Goal: Information Seeking & Learning: Learn about a topic

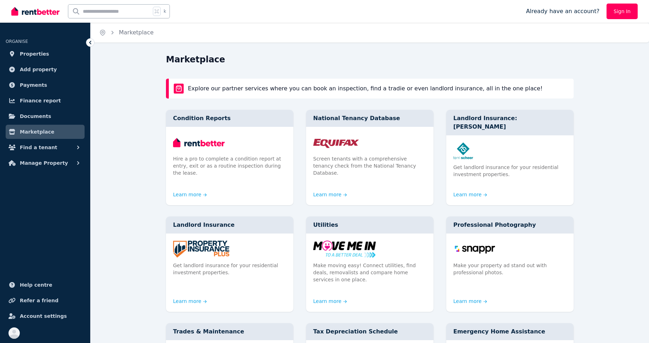
scroll to position [28, 0]
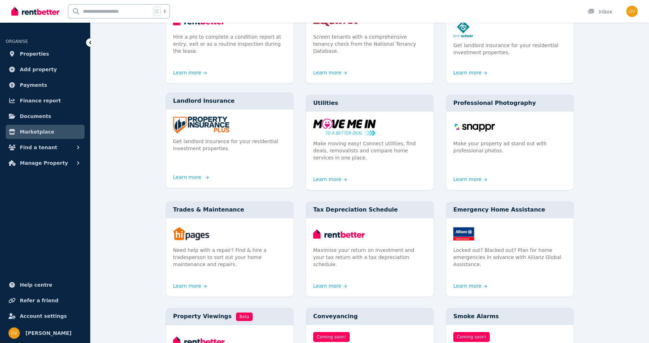
click at [206, 138] on p "Get landlord insurance for your residential investment properties." at bounding box center [229, 145] width 113 height 14
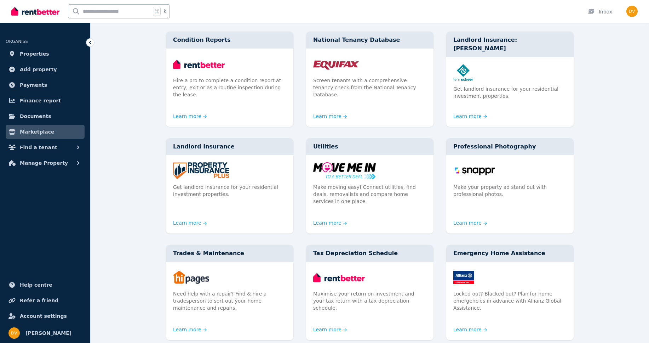
scroll to position [74, 0]
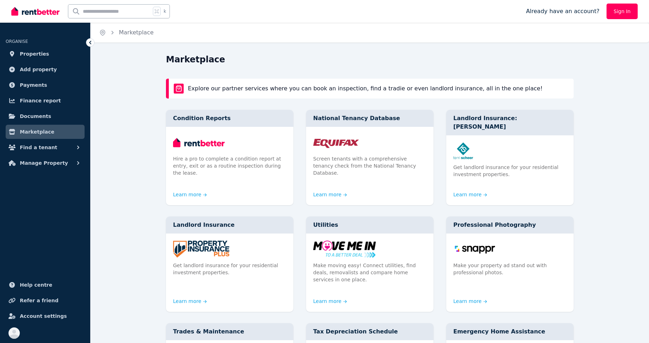
scroll to position [74, 0]
